Goal: Browse casually: Explore the website without a specific task or goal

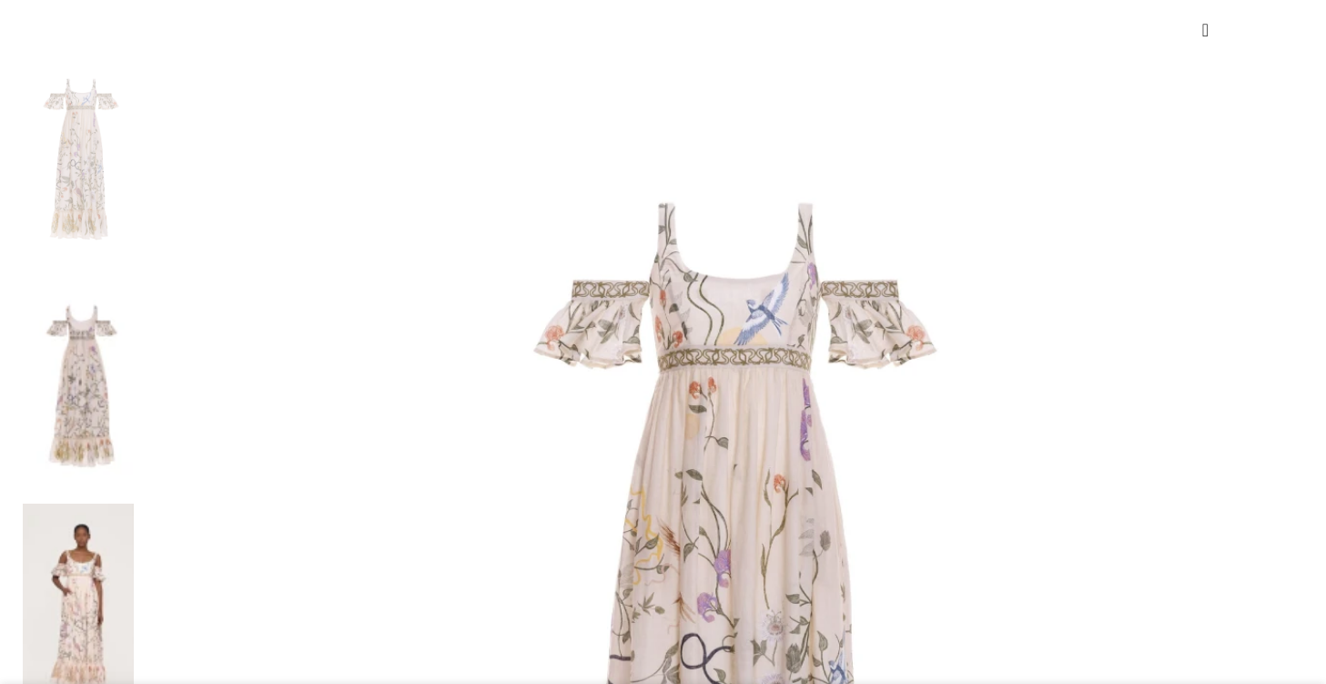
scroll to position [256, 0]
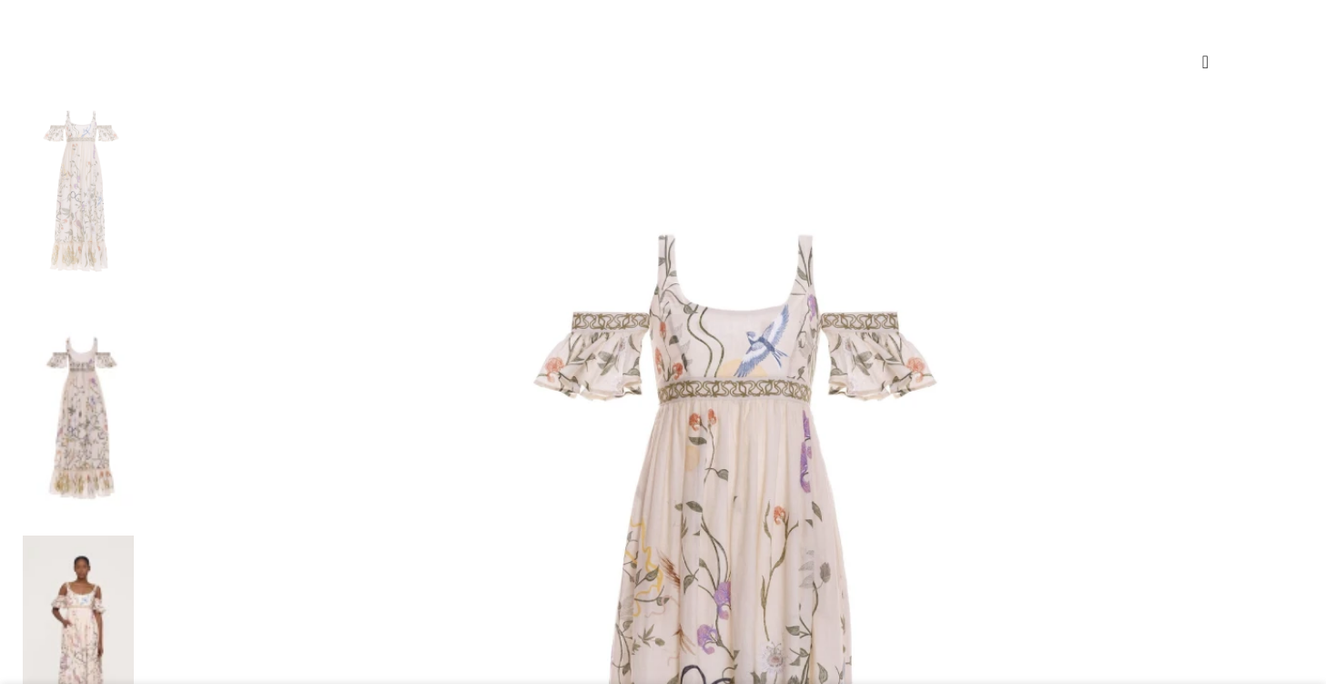
click at [134, 535] on img at bounding box center [78, 644] width 111 height 218
click at [134, 309] on img at bounding box center [78, 418] width 111 height 218
click at [134, 174] on img at bounding box center [78, 191] width 111 height 218
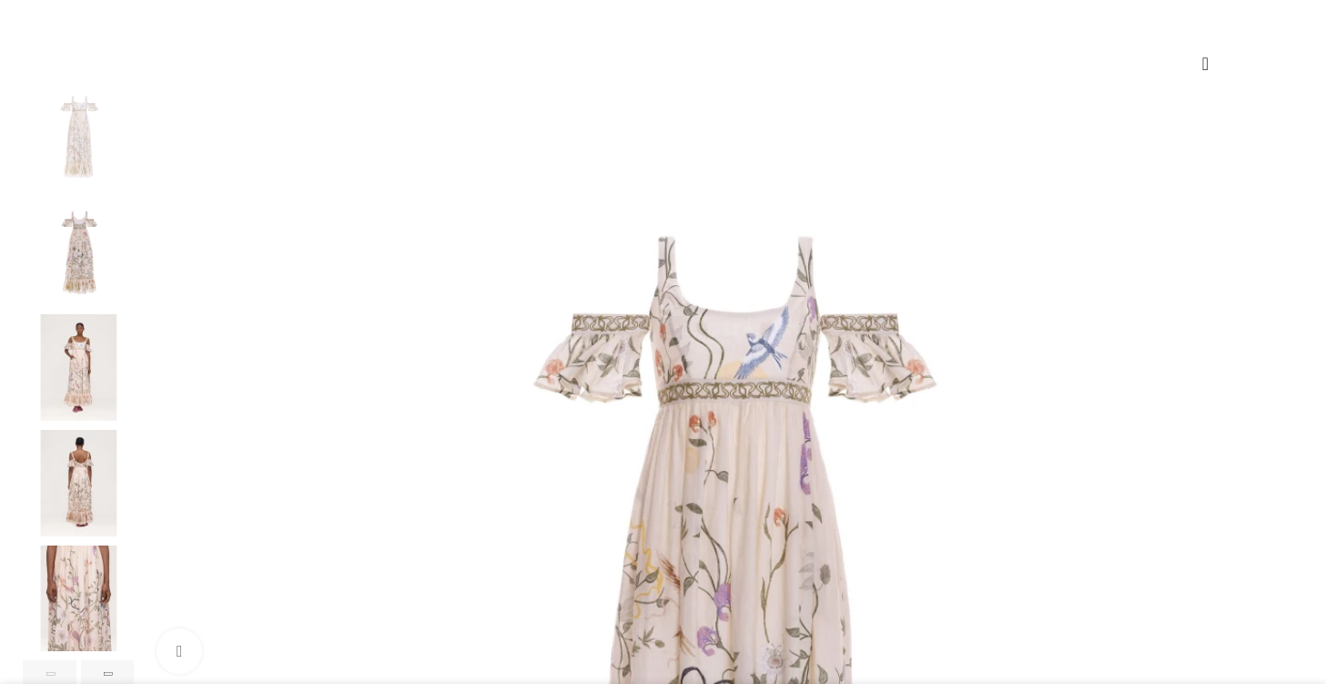
click at [134, 615] on img "5 / 7" at bounding box center [78, 598] width 111 height 106
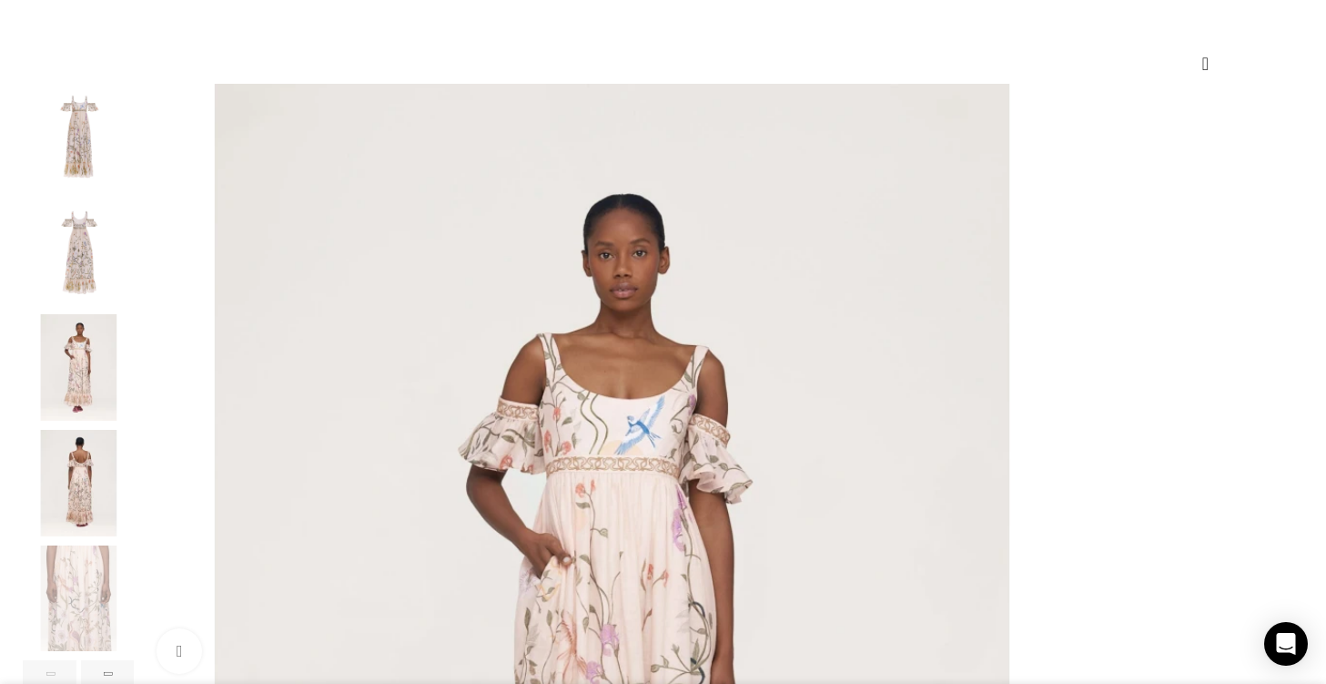
click at [134, 473] on img "4 / 7" at bounding box center [78, 483] width 111 height 106
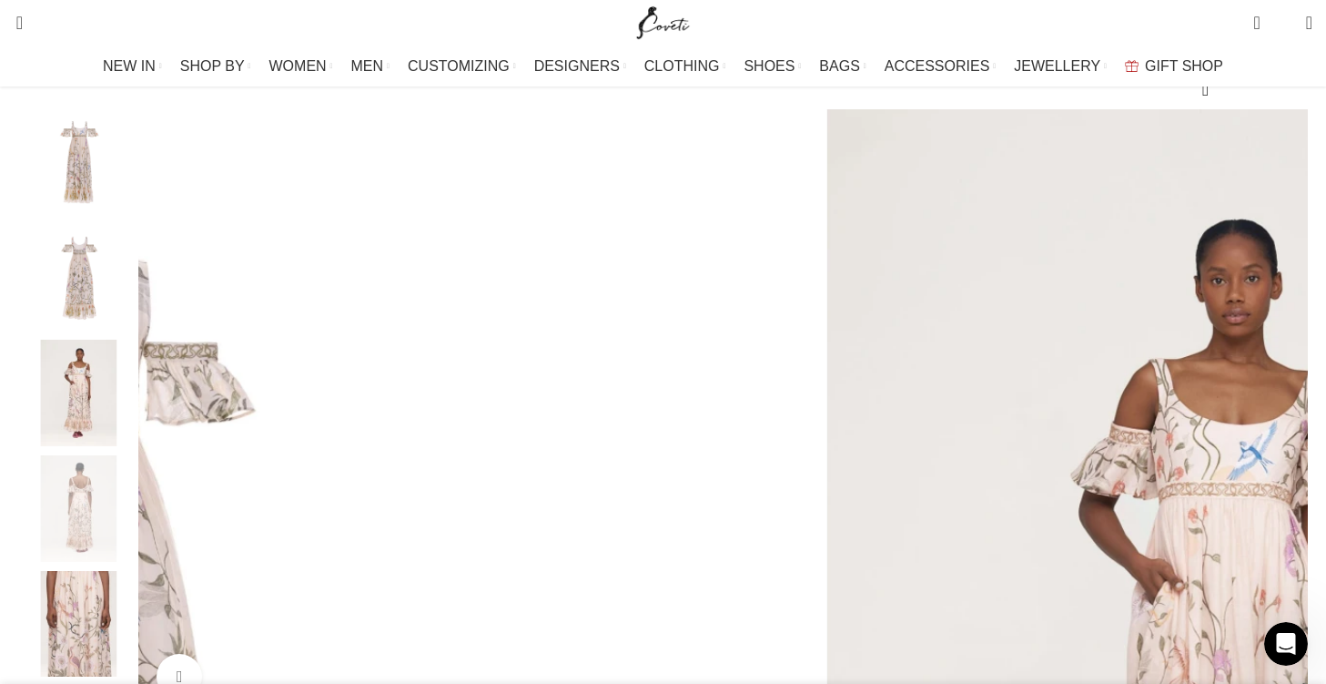
scroll to position [281, 0]
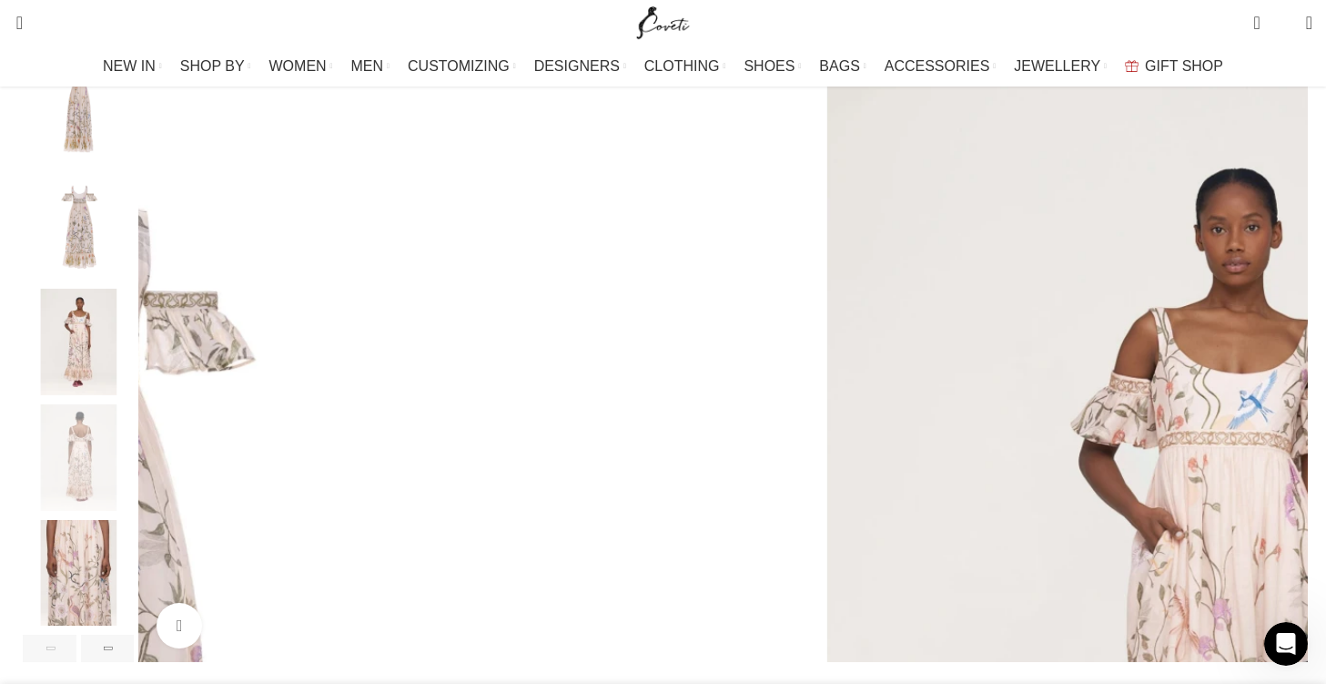
click at [134, 372] on img "3 / 7" at bounding box center [78, 342] width 111 height 106
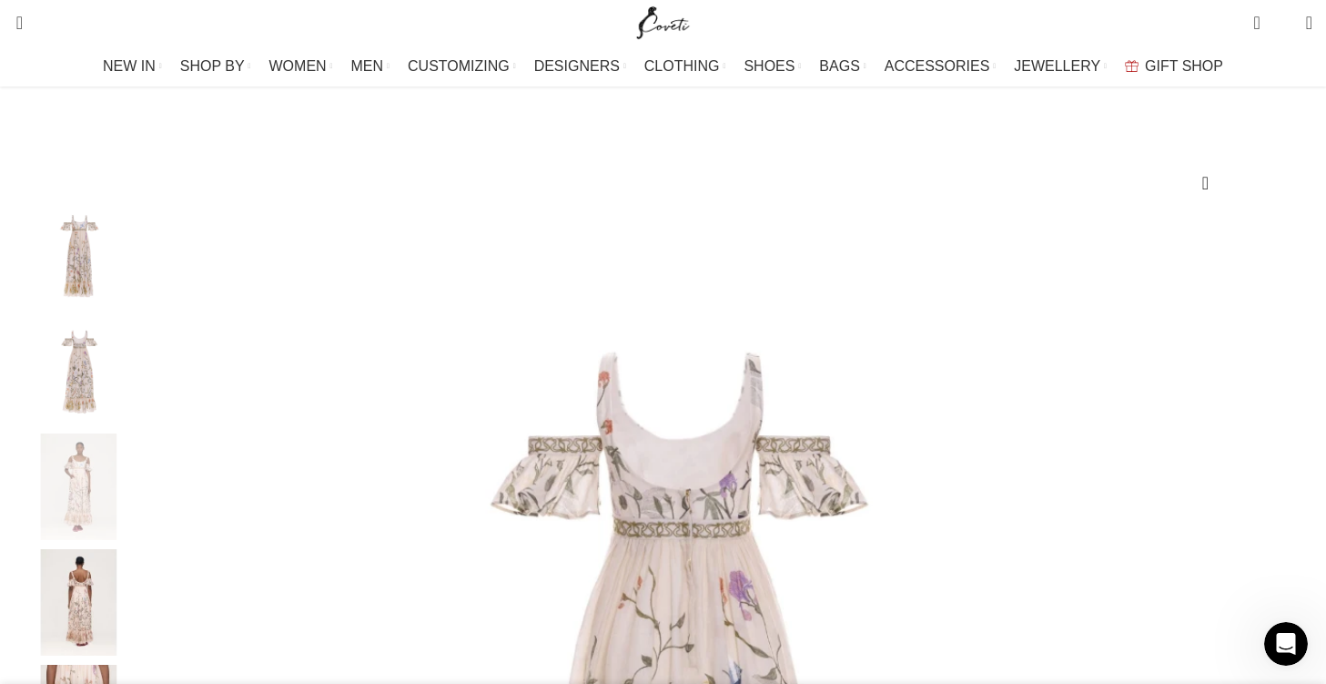
scroll to position [0, 0]
